Goal: Register for event/course

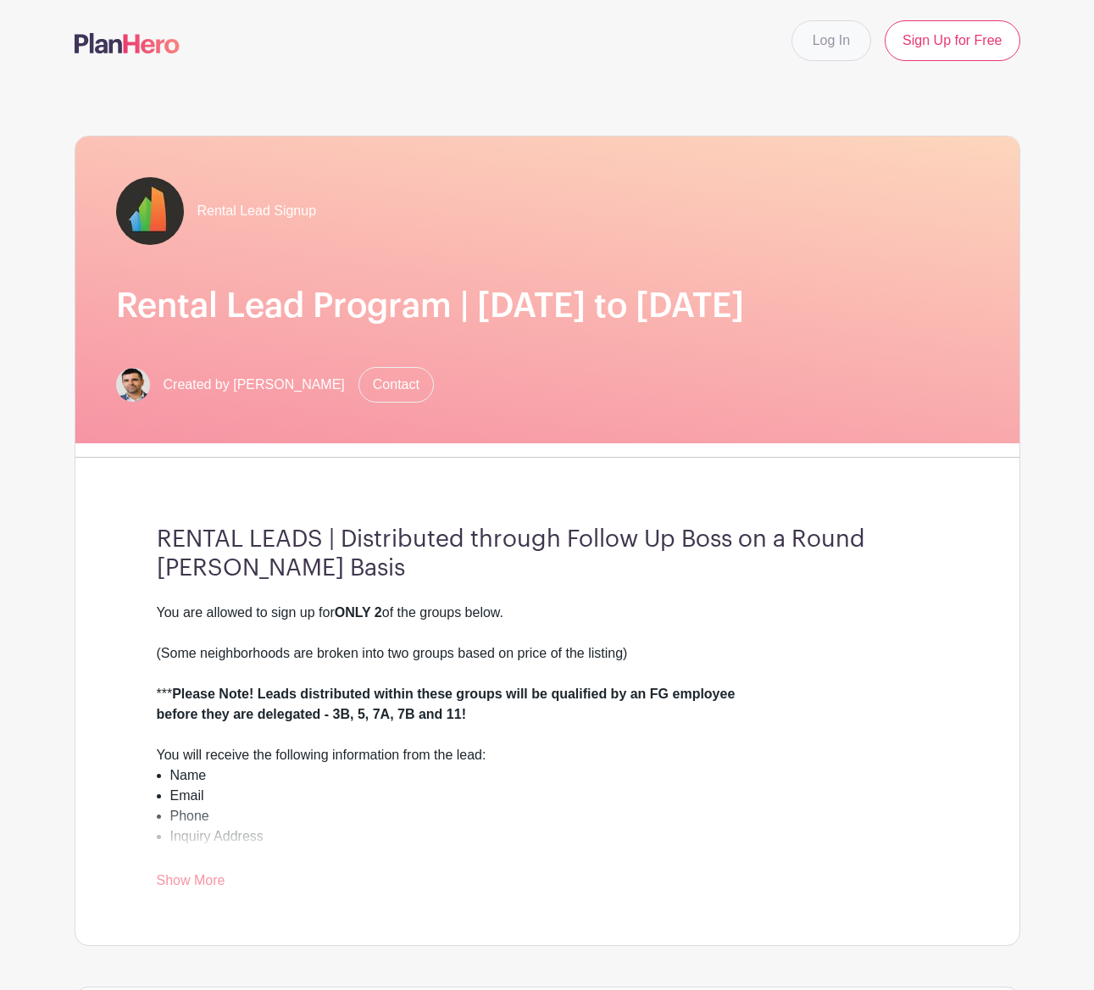
click at [819, 58] on link "Log In" at bounding box center [831, 40] width 80 height 41
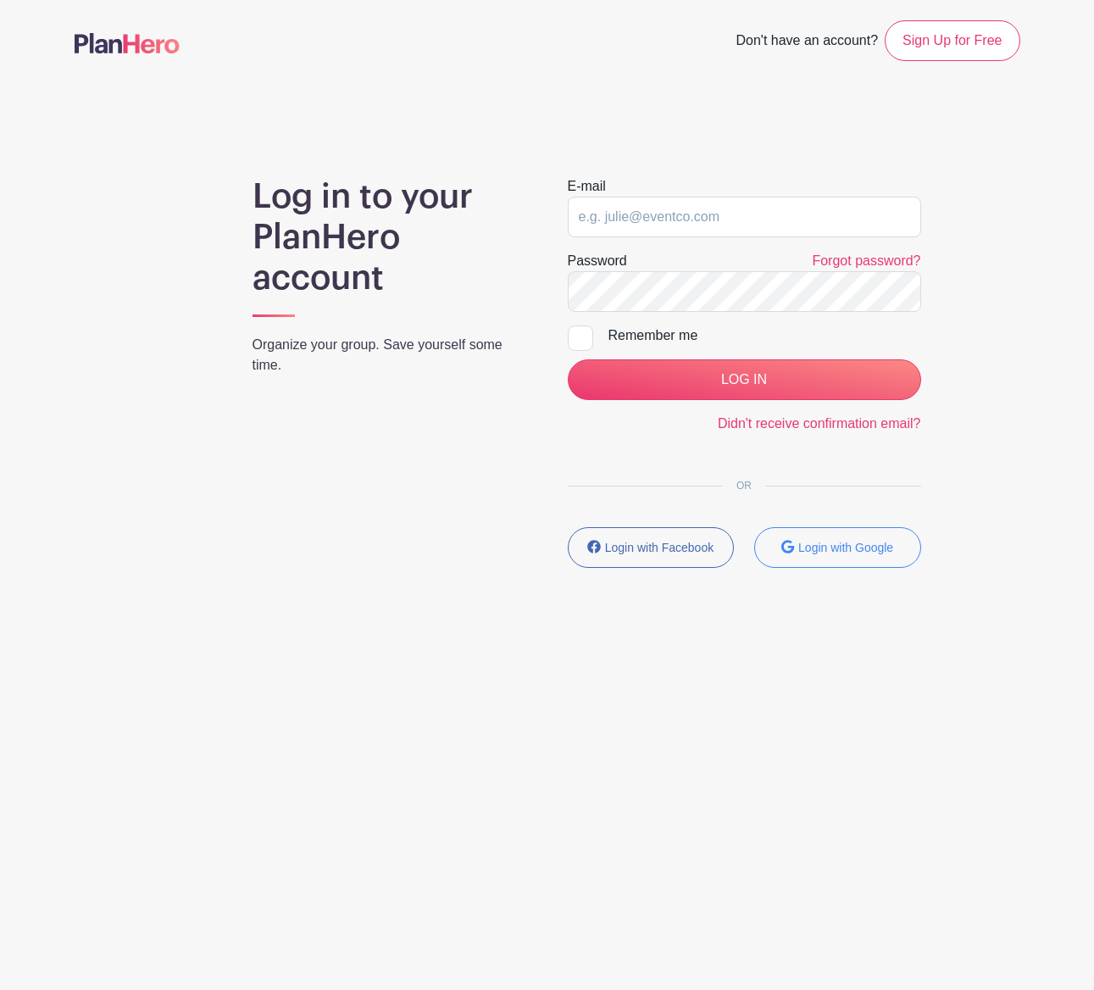
click at [757, 612] on main "Don't have an account? Sign Up for Free Log in to your PlanHero account Organiz…" at bounding box center [547, 343] width 1094 height 687
click at [842, 555] on button "Login with Google" at bounding box center [837, 547] width 167 height 41
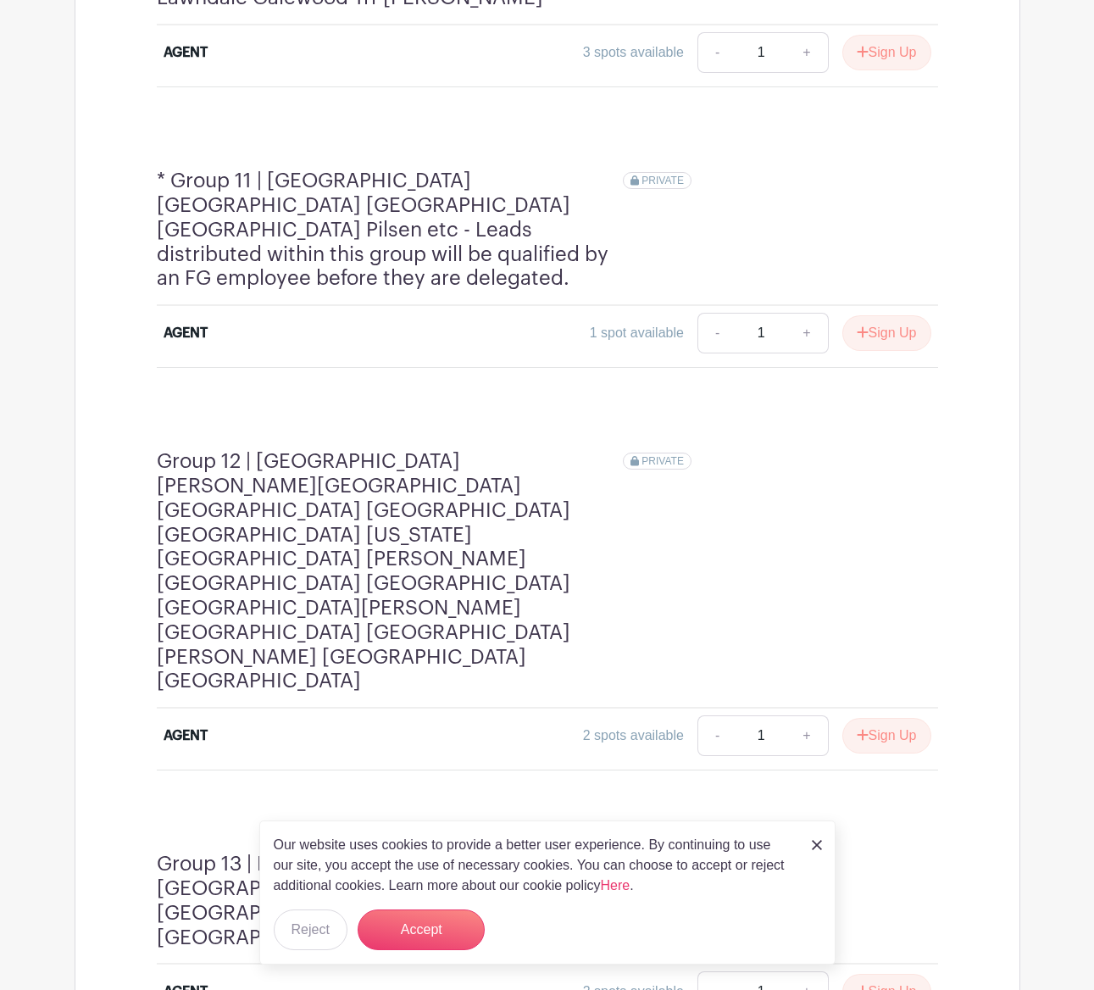
scroll to position [3921, 0]
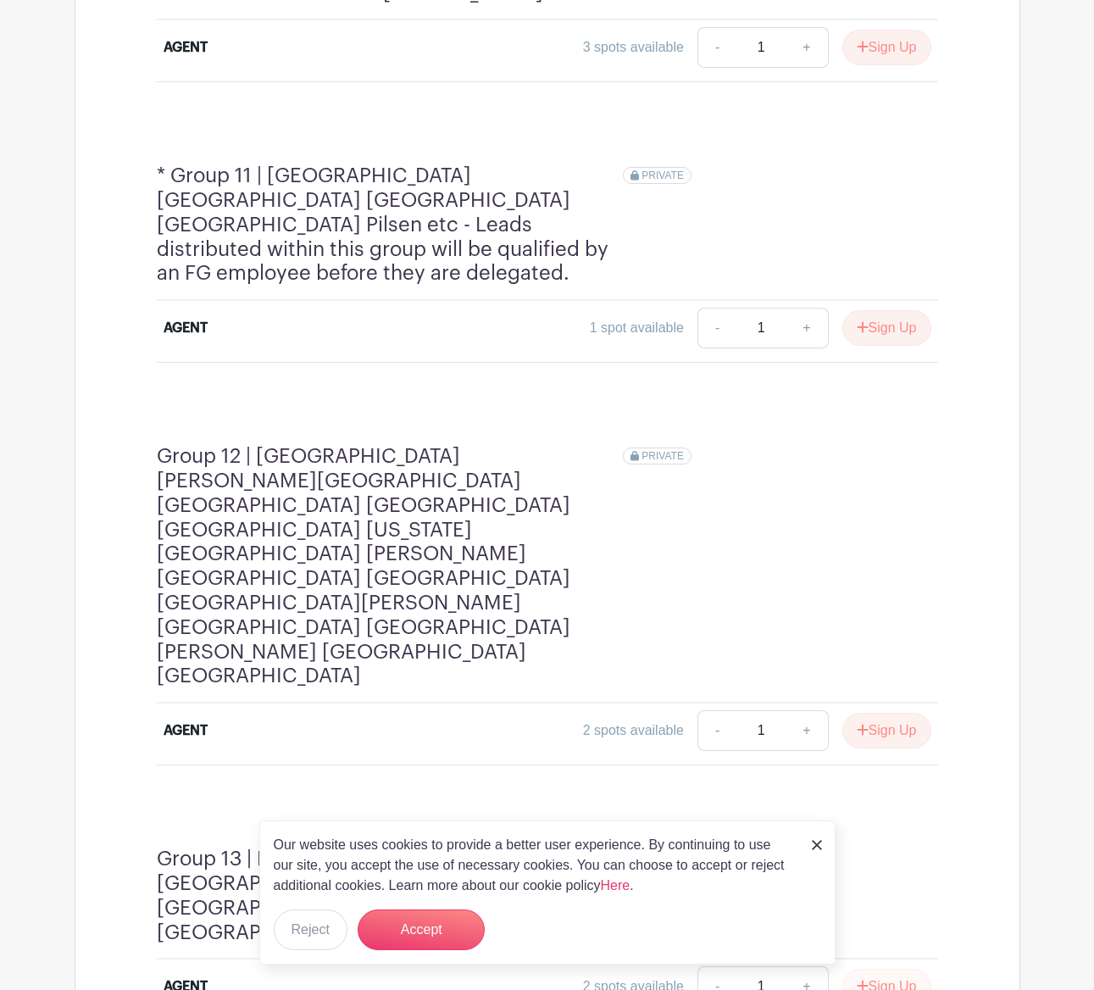
click at [874, 969] on button "Sign Up" at bounding box center [886, 987] width 89 height 36
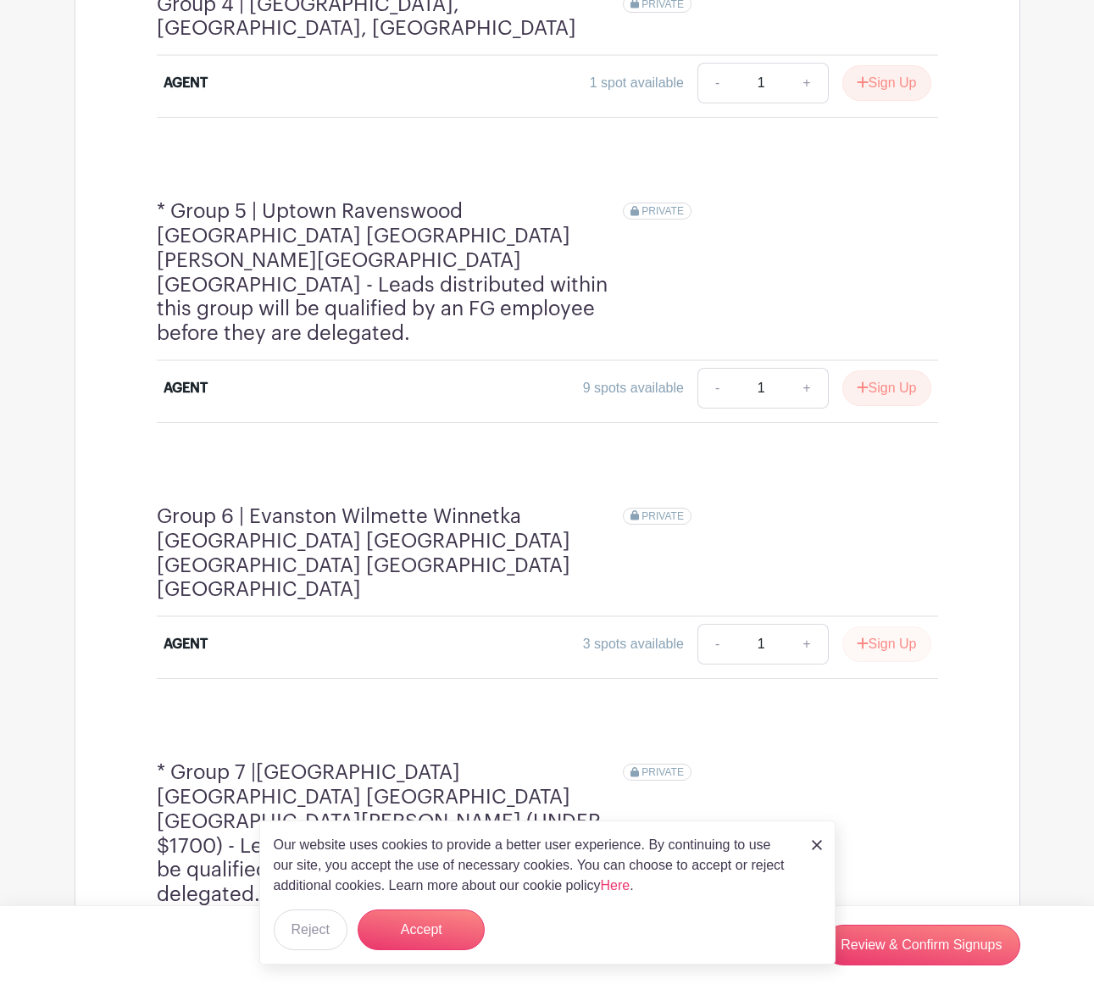
scroll to position [1941, 0]
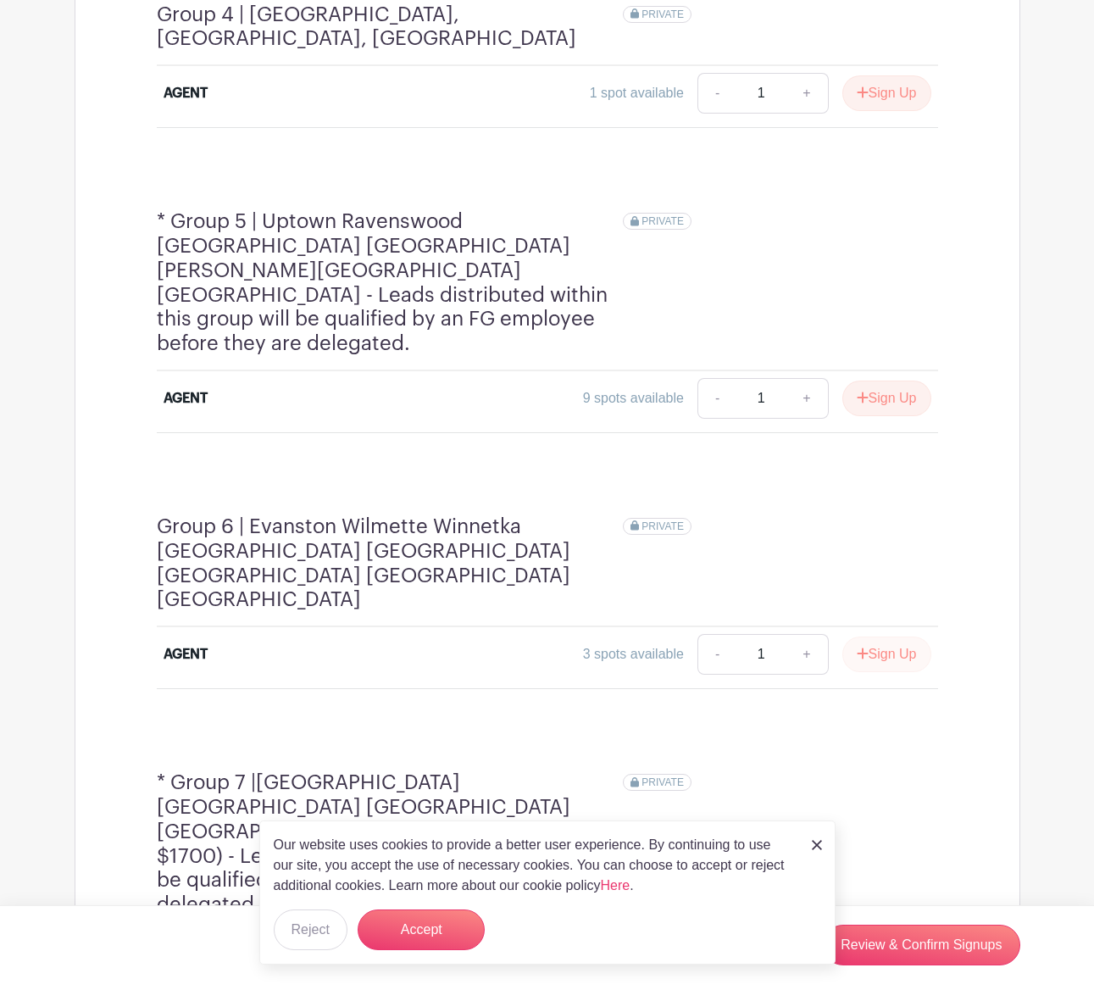
click at [903, 636] on button "Sign Up" at bounding box center [886, 654] width 89 height 36
click at [963, 958] on link "Review & Confirm Signups" at bounding box center [921, 944] width 197 height 41
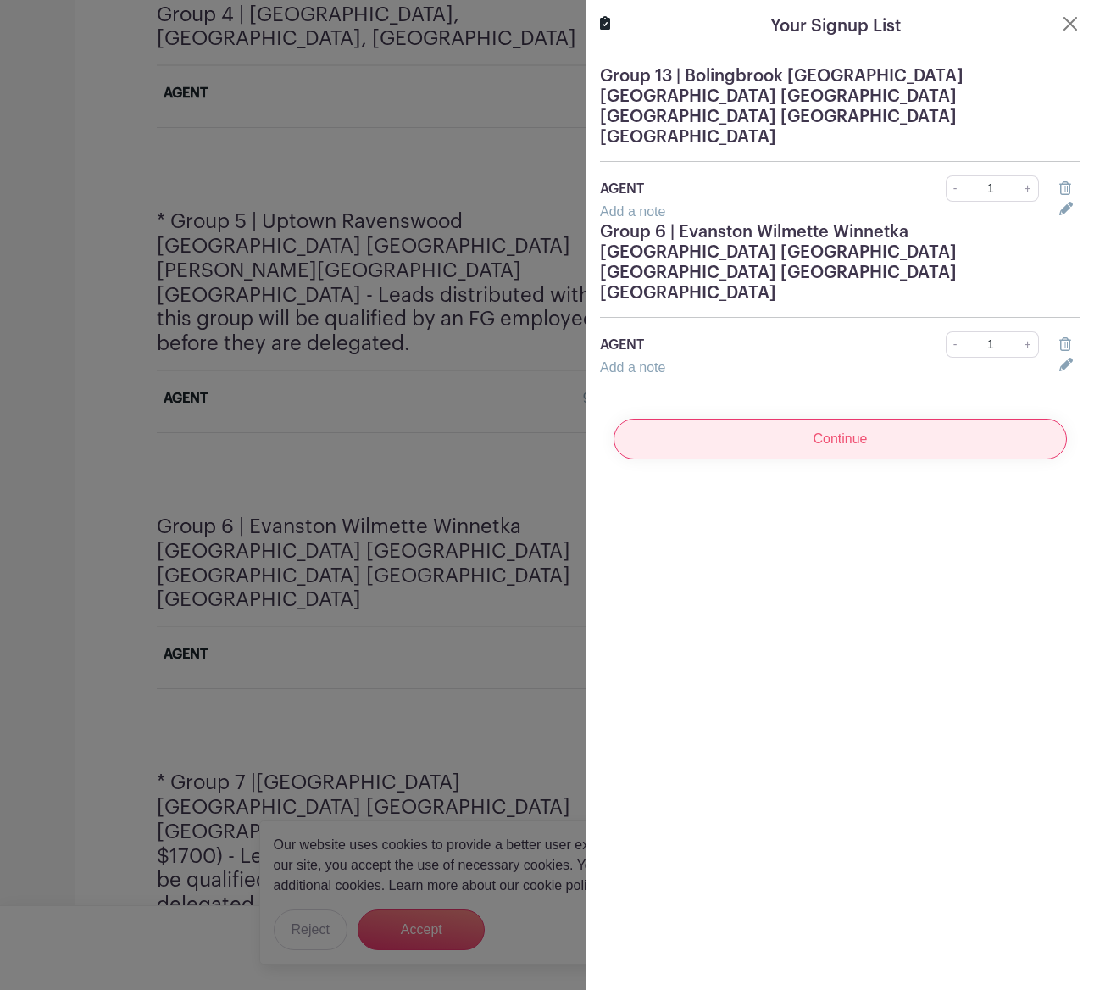
click at [833, 419] on input "Continue" at bounding box center [839, 439] width 453 height 41
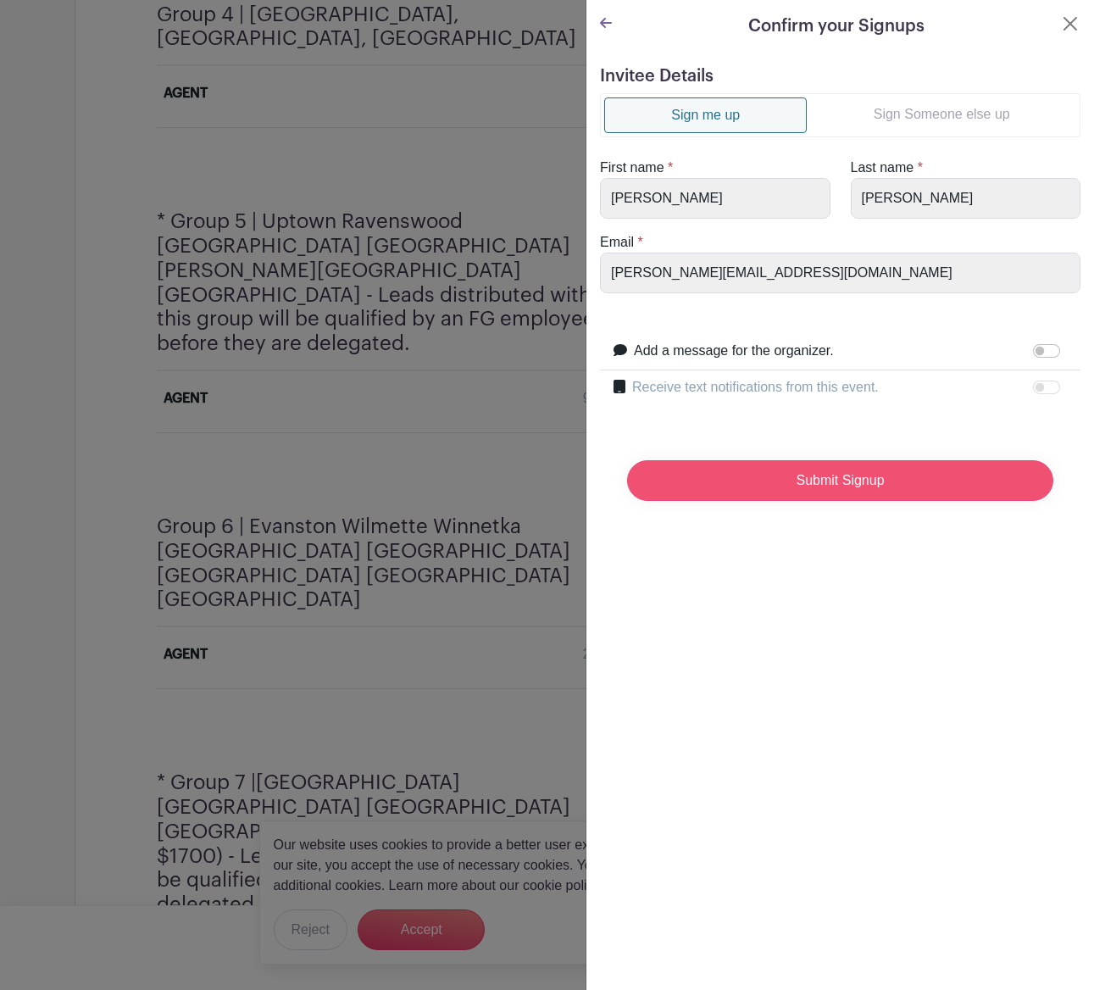
click at [781, 471] on input "Submit Signup" at bounding box center [840, 480] width 426 height 41
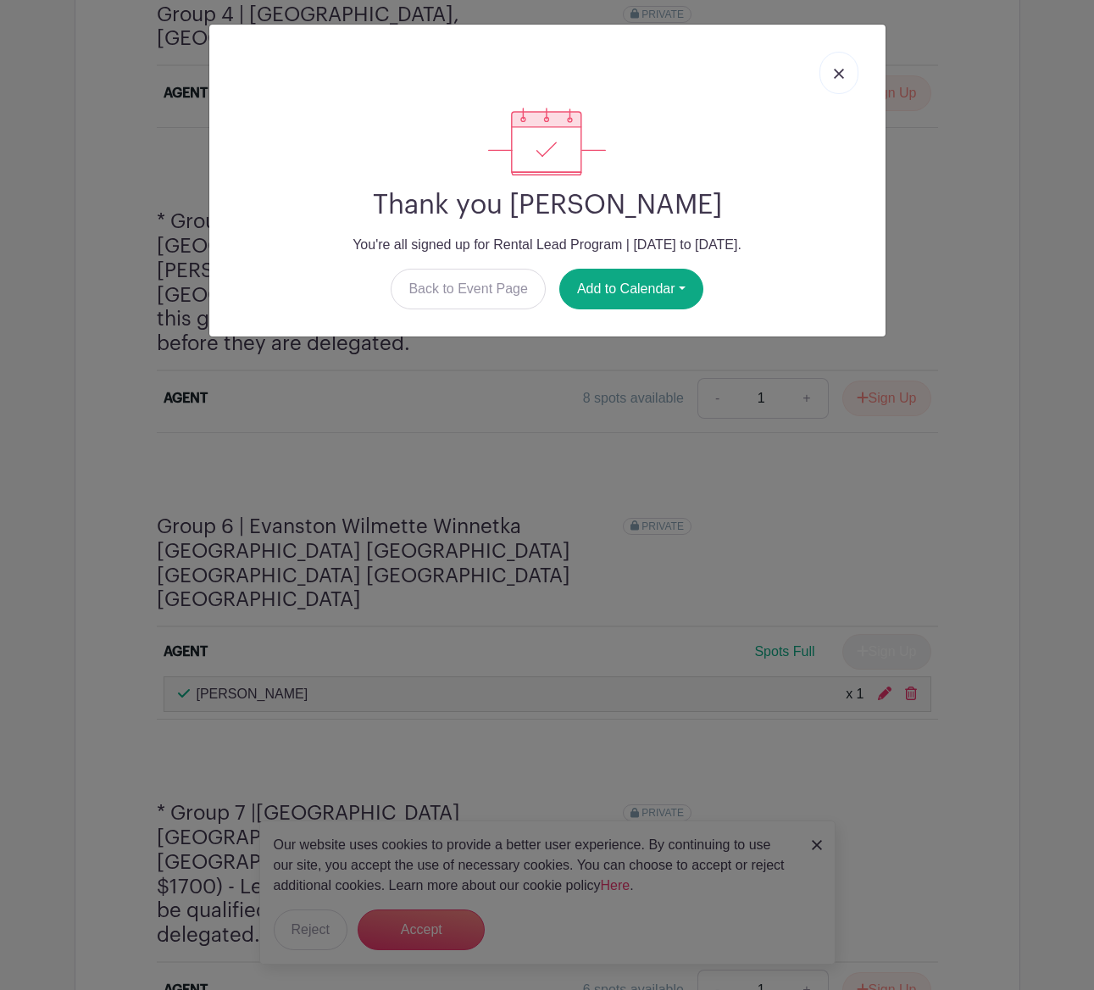
click at [854, 69] on link at bounding box center [838, 73] width 39 height 42
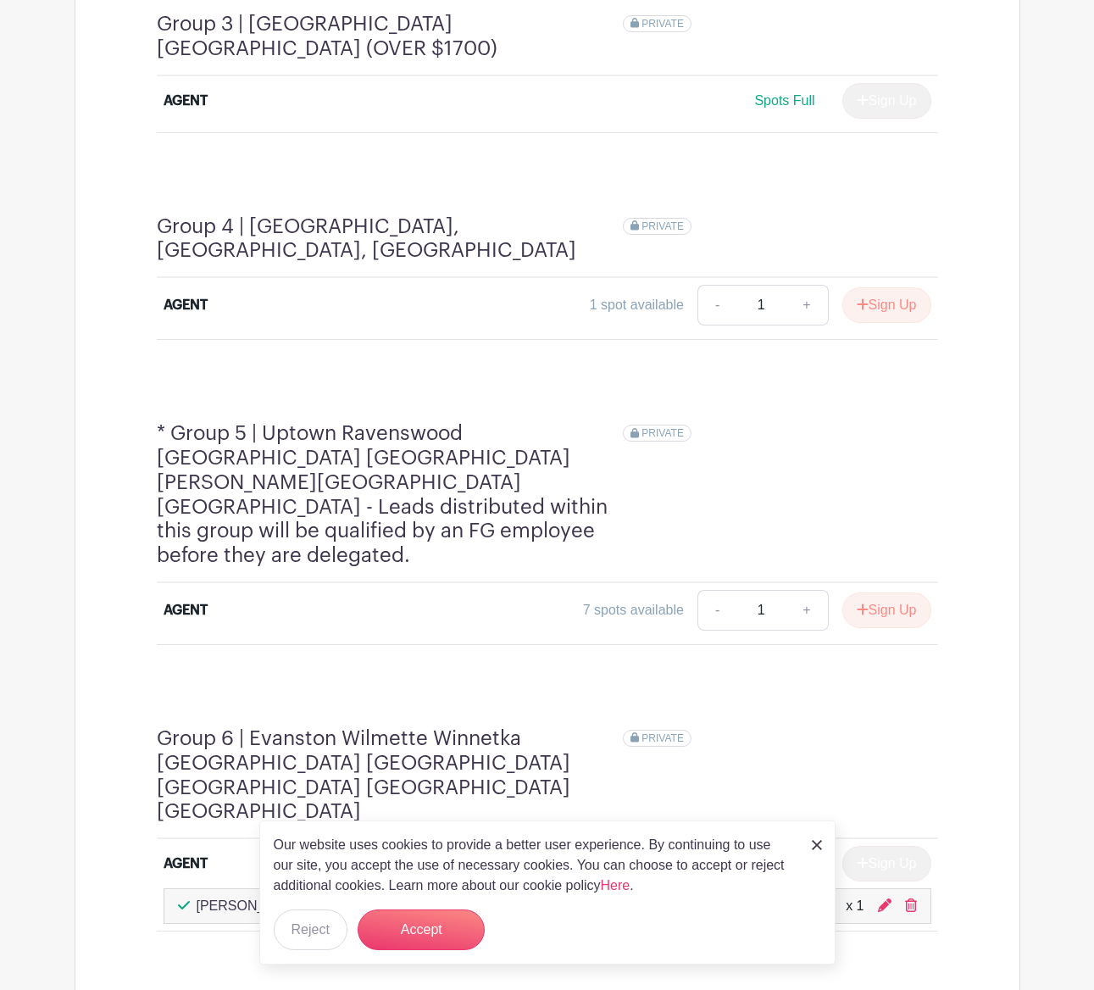
scroll to position [1726, 0]
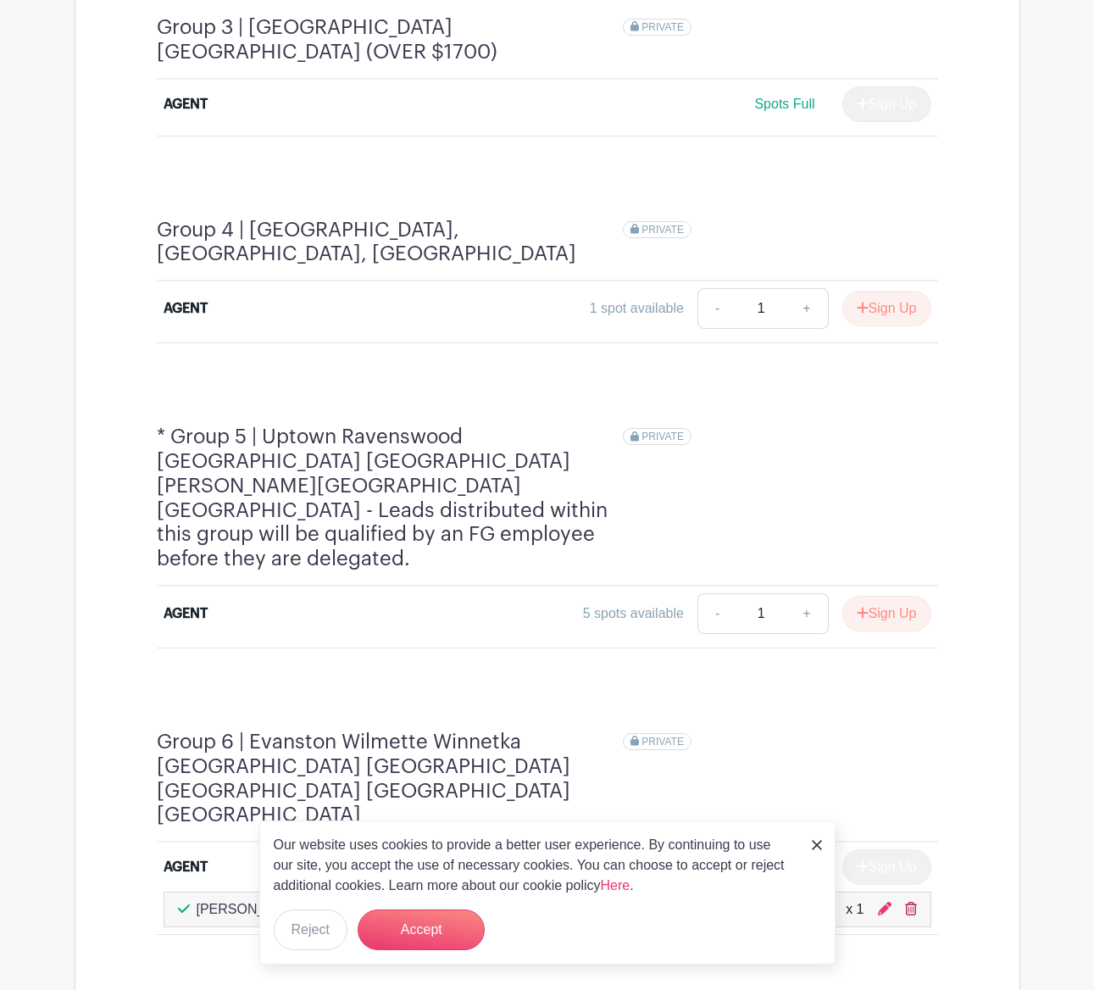
click at [913, 902] on icon at bounding box center [911, 909] width 12 height 14
click at [880, 291] on button "Sign Up" at bounding box center [886, 309] width 89 height 36
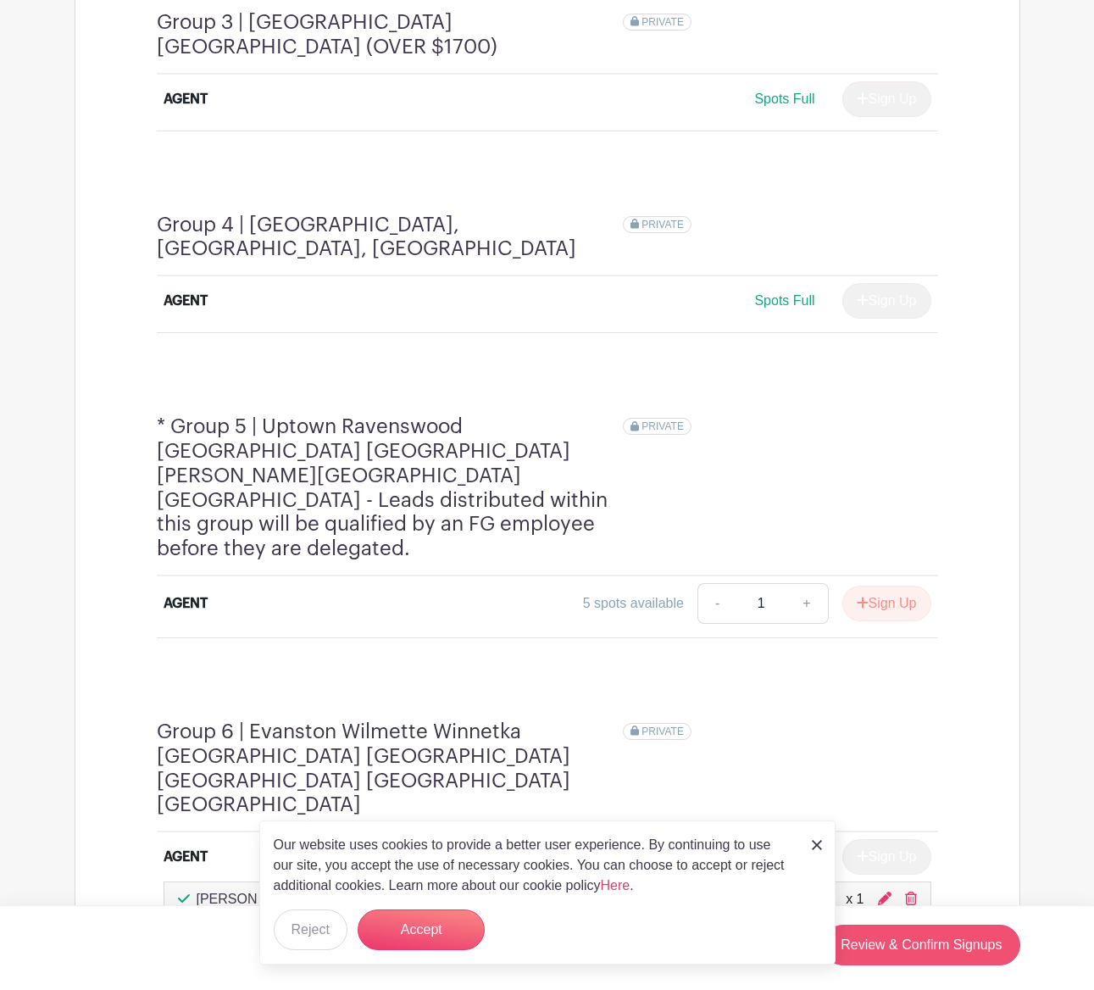
click at [891, 941] on link "Review & Confirm Signups" at bounding box center [921, 944] width 197 height 41
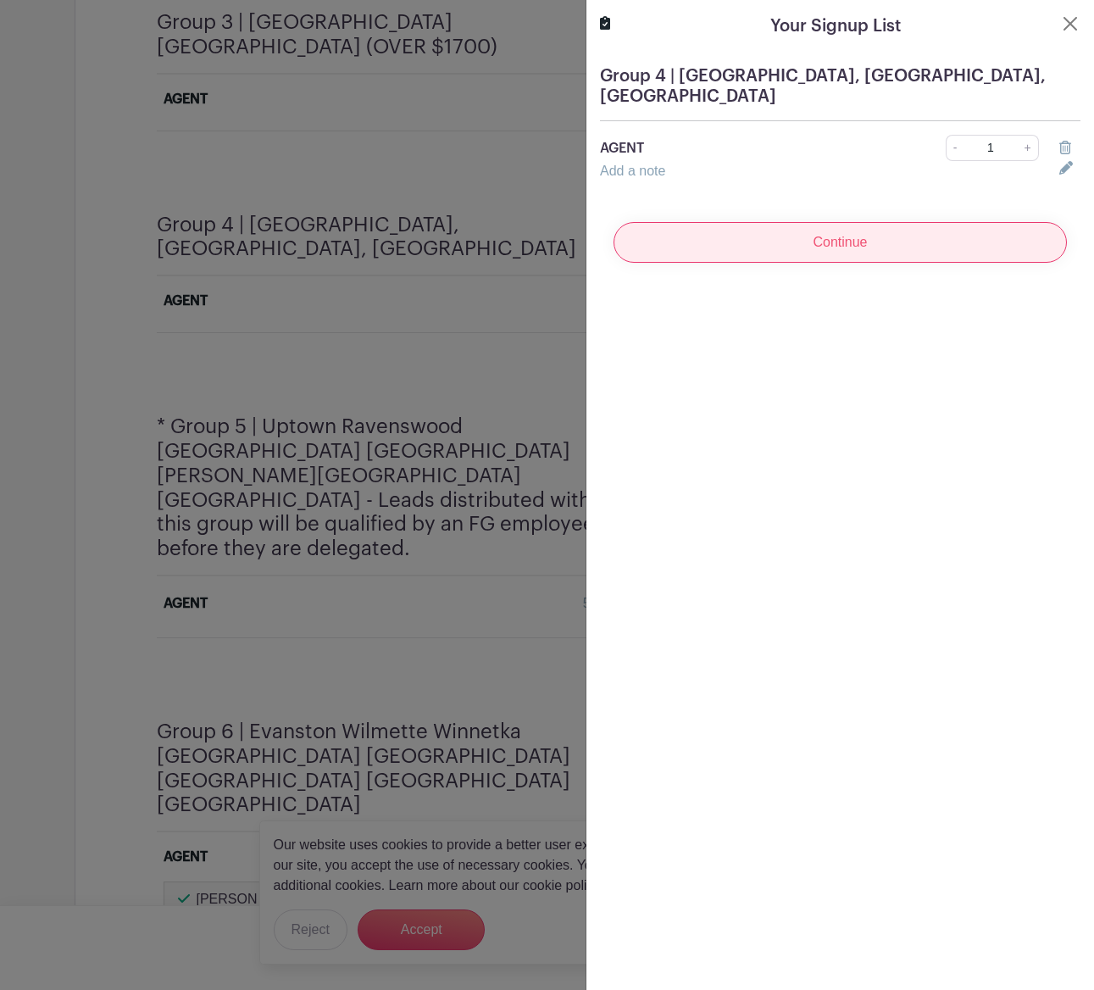
click at [921, 258] on input "Continue" at bounding box center [839, 242] width 453 height 41
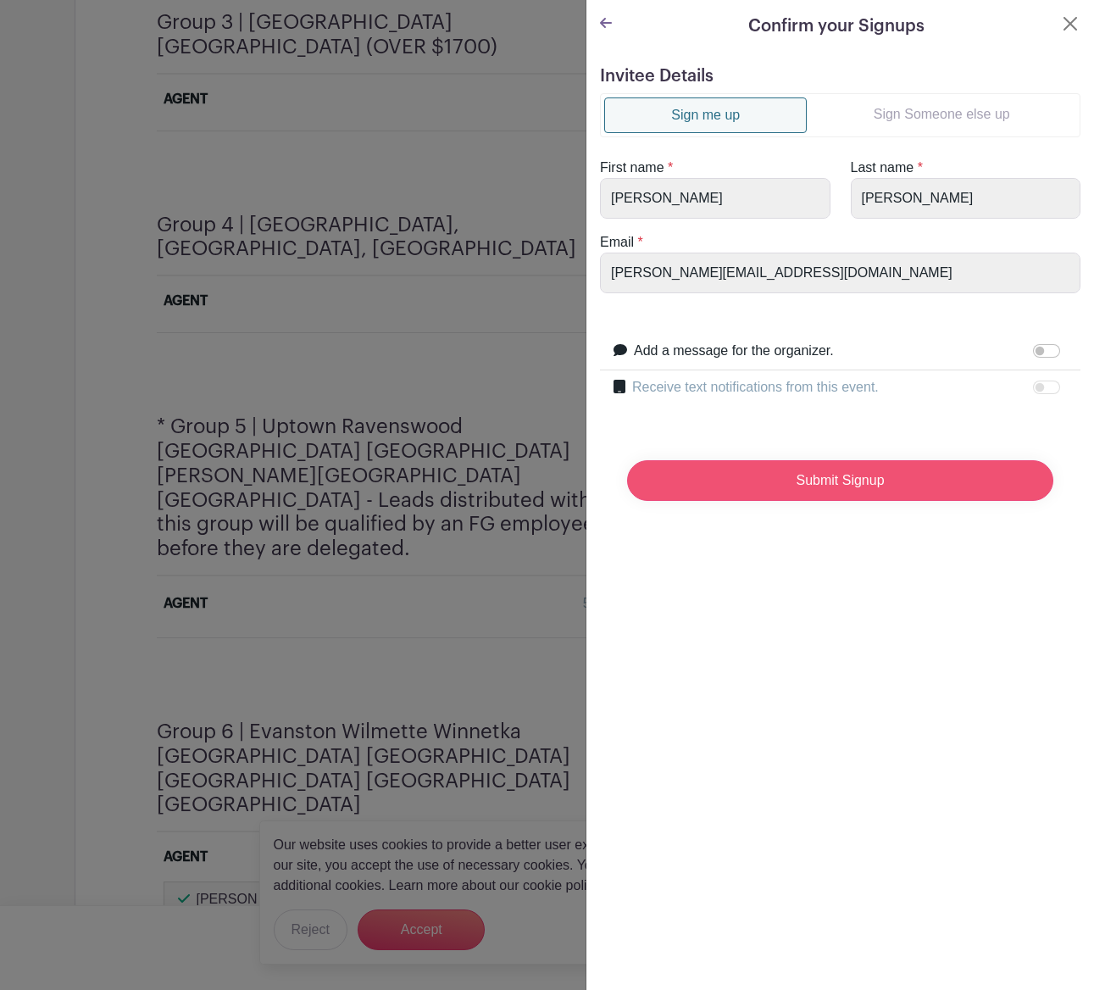
click at [845, 469] on input "Submit Signup" at bounding box center [840, 480] width 426 height 41
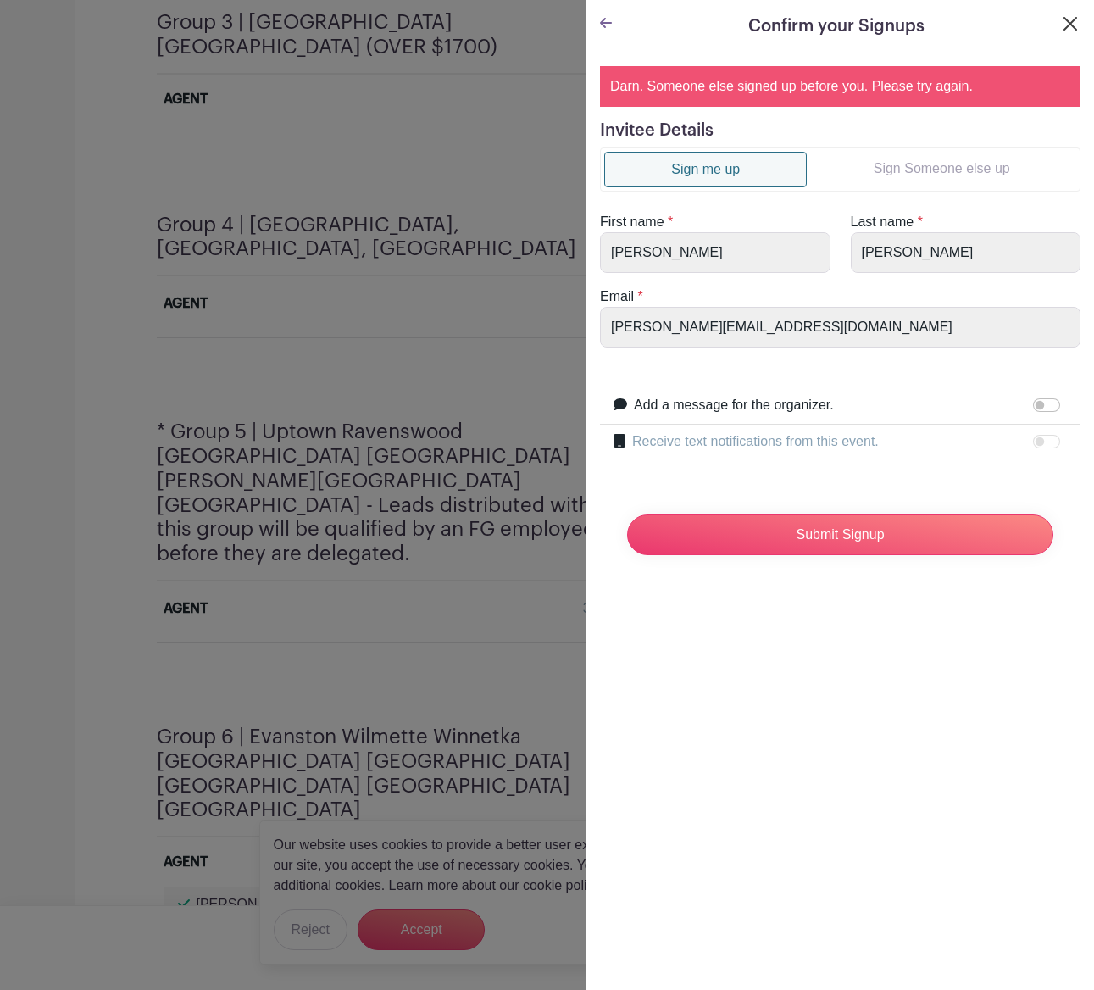
click at [1070, 25] on button "Close" at bounding box center [1070, 24] width 20 height 20
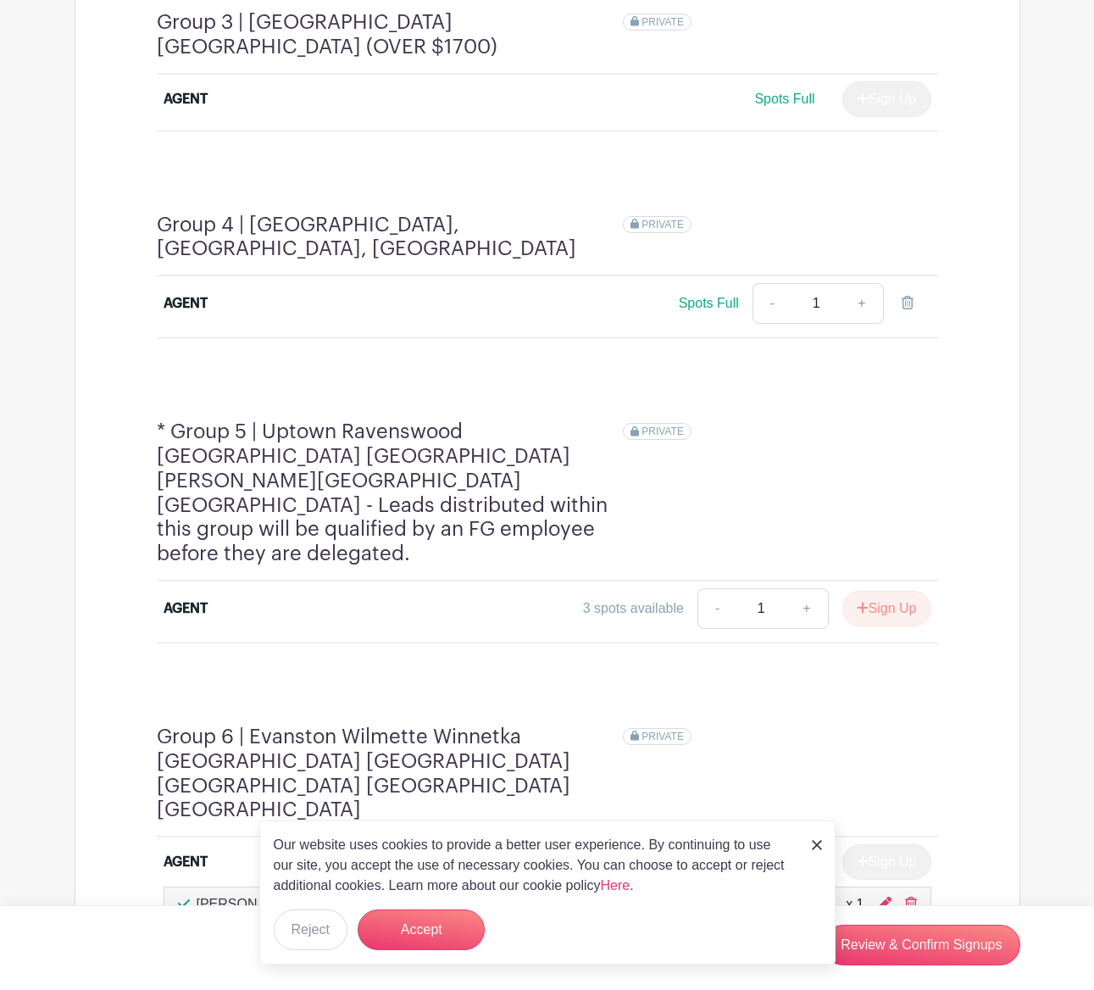
click at [822, 843] on div "Our website uses cookies to provide a better user experience. By continuing to …" at bounding box center [547, 892] width 576 height 144
click at [908, 296] on icon at bounding box center [908, 303] width 12 height 14
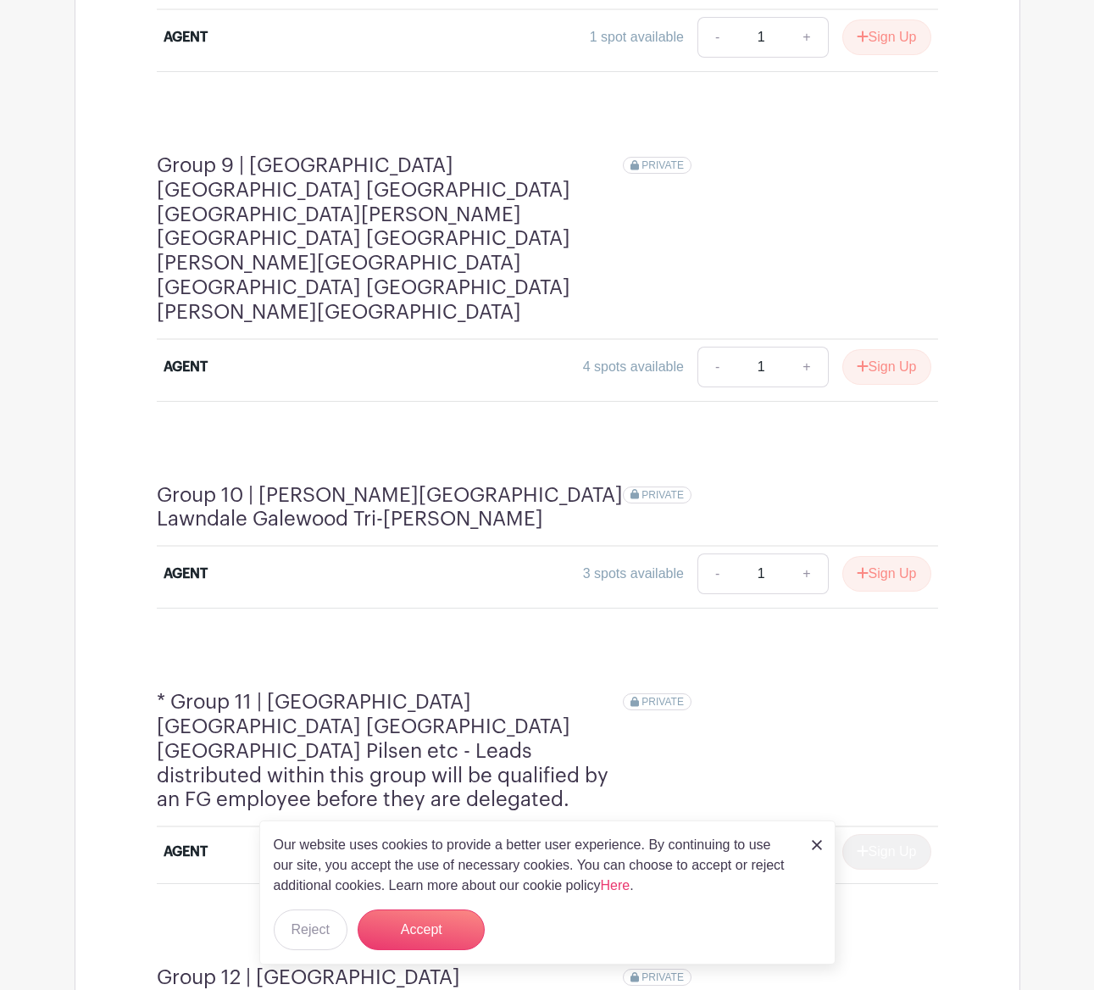
scroll to position [3406, 0]
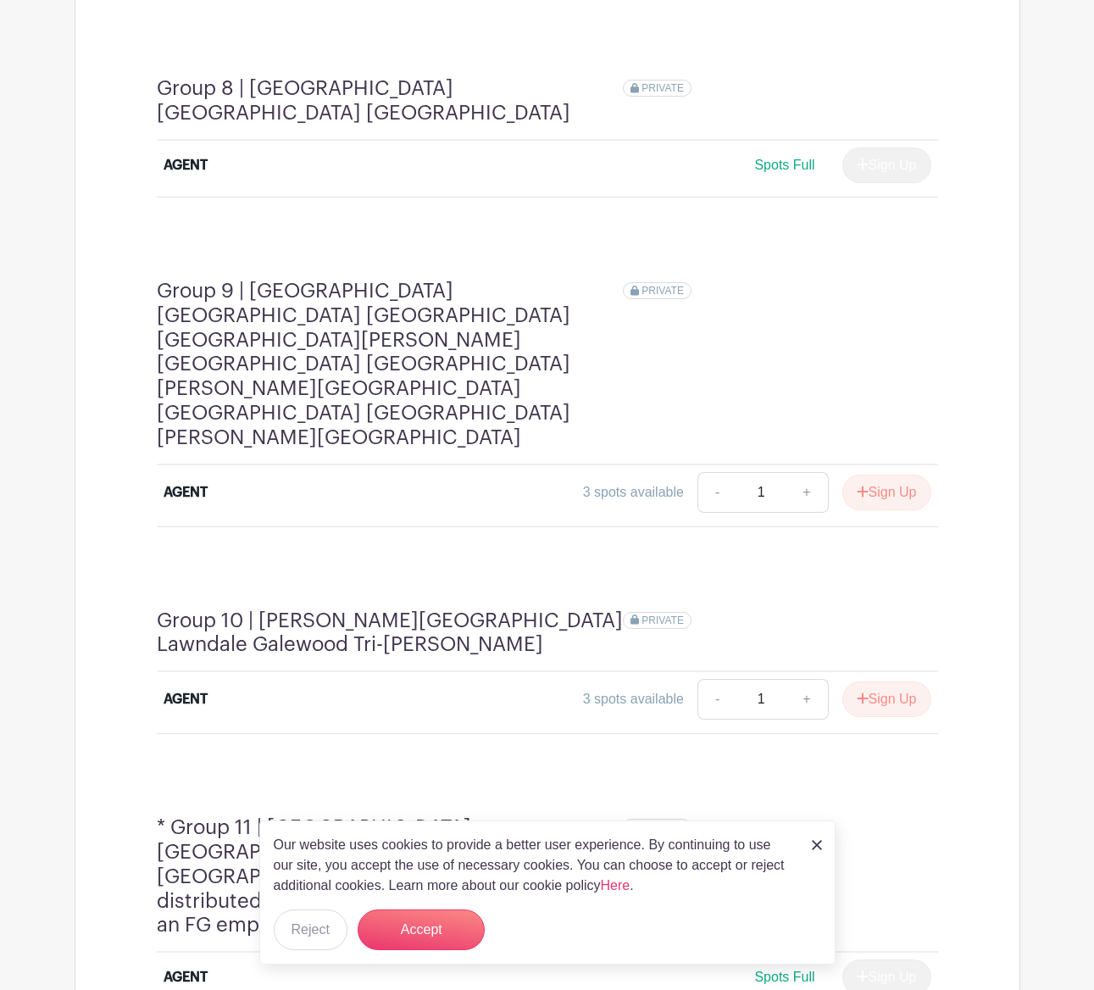
scroll to position [3068, 0]
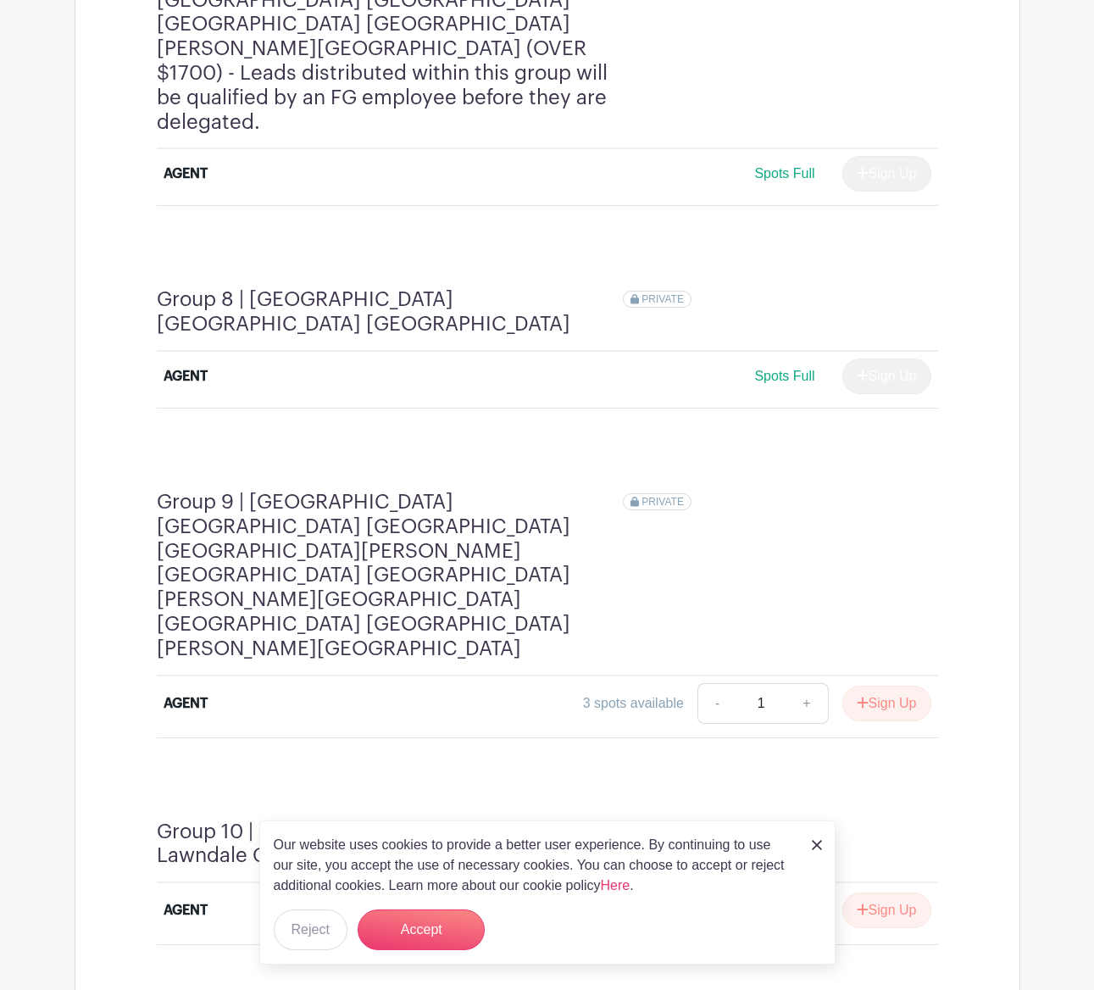
click at [816, 852] on link at bounding box center [817, 844] width 10 height 20
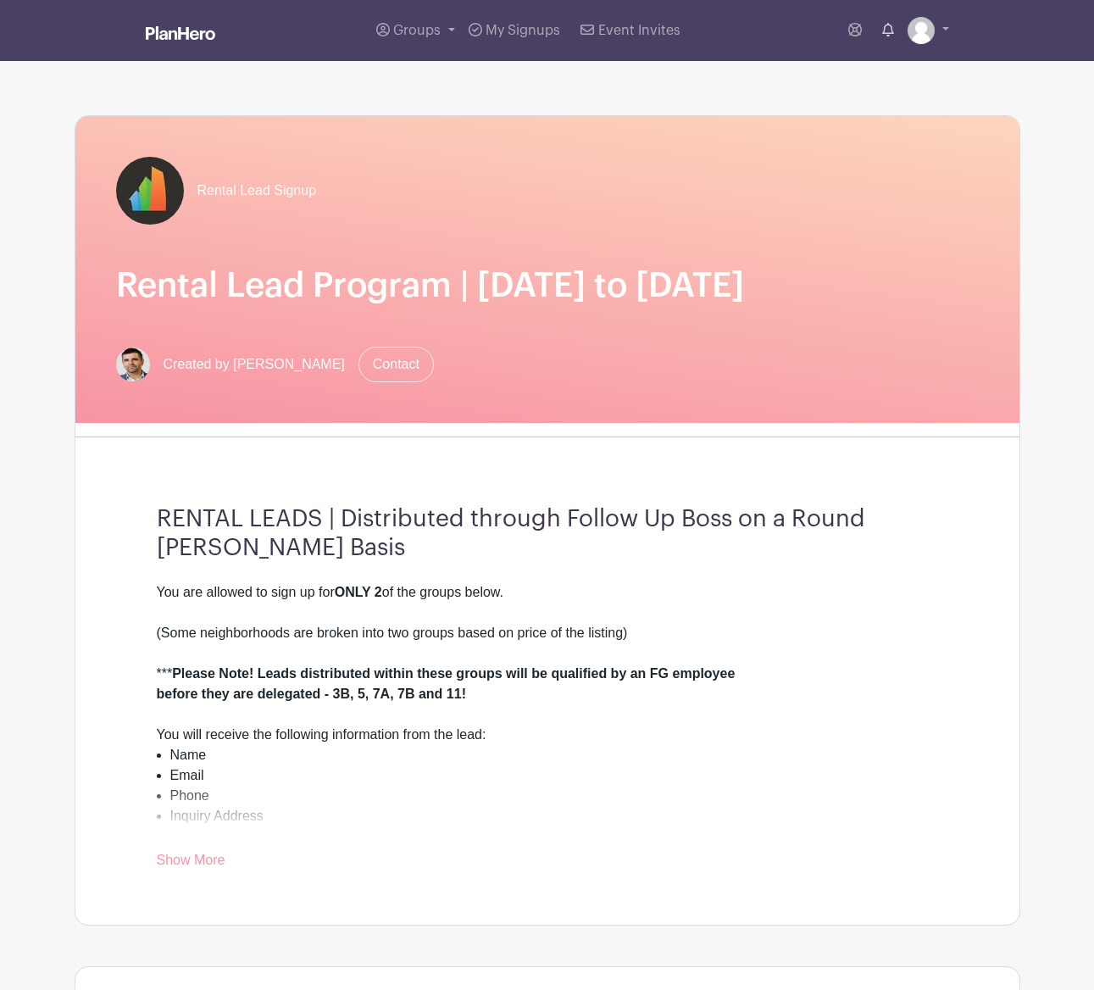
scroll to position [0, 0]
